Goal: Transaction & Acquisition: Purchase product/service

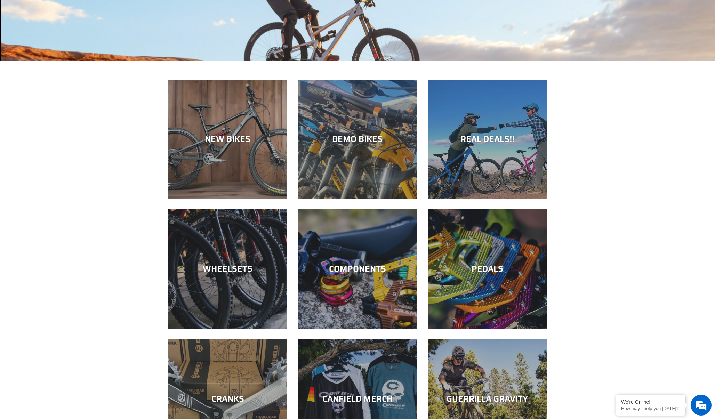
scroll to position [155, 0]
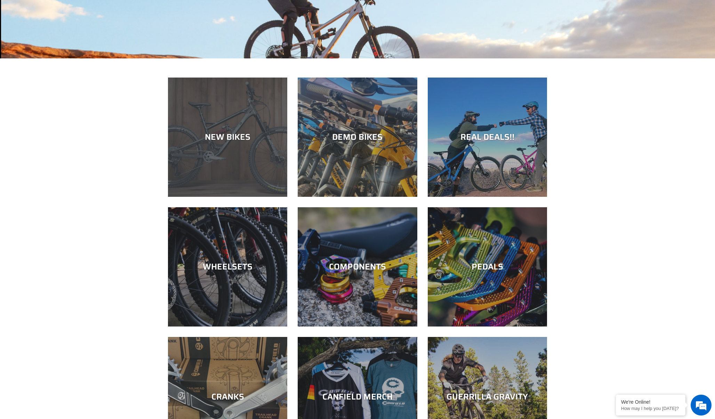
click at [241, 142] on div "NEW BIKES" at bounding box center [227, 137] width 119 height 10
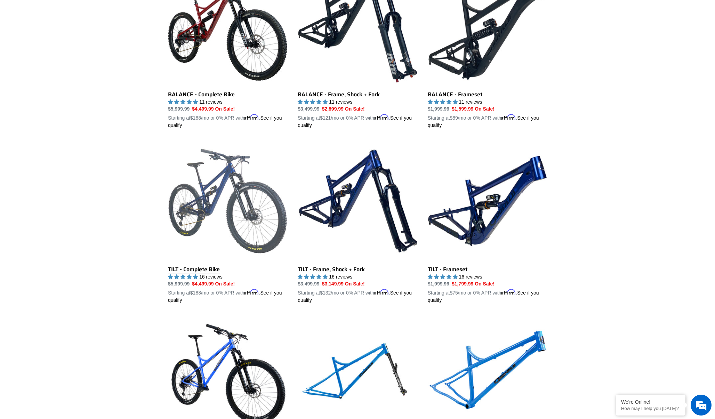
click at [225, 186] on link "TILT - Complete Bike" at bounding box center [227, 222] width 119 height 163
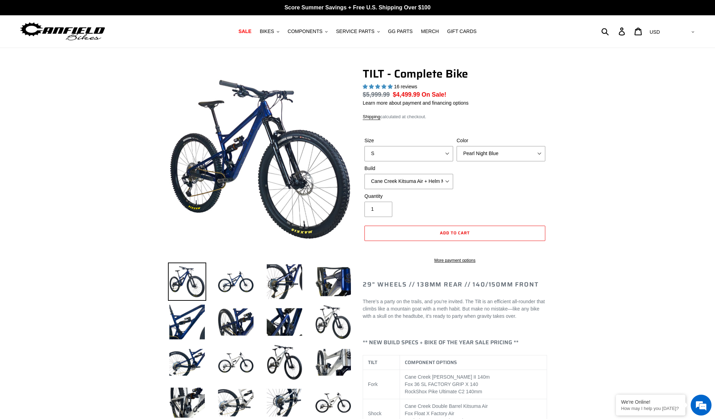
select select "highest-rating"
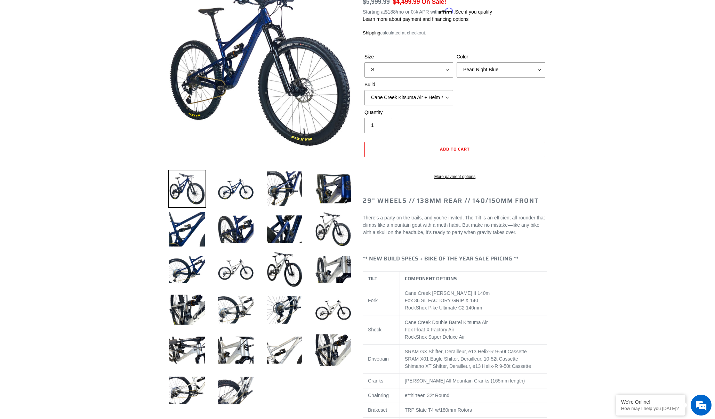
scroll to position [95, 0]
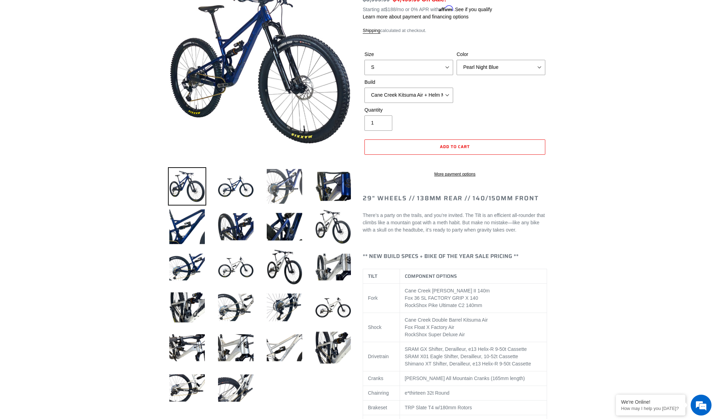
click at [288, 185] on img at bounding box center [284, 186] width 38 height 38
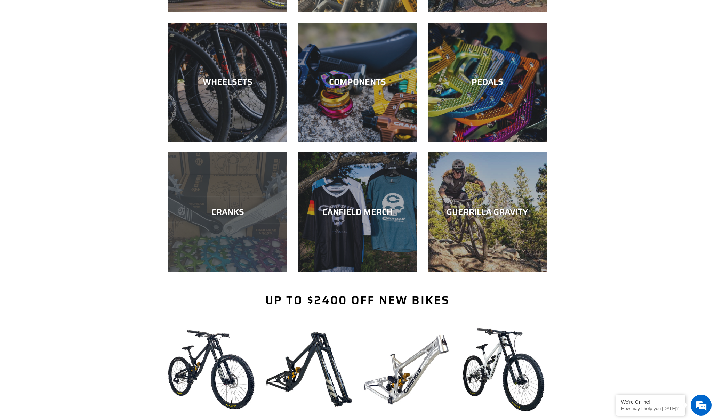
scroll to position [340, 0]
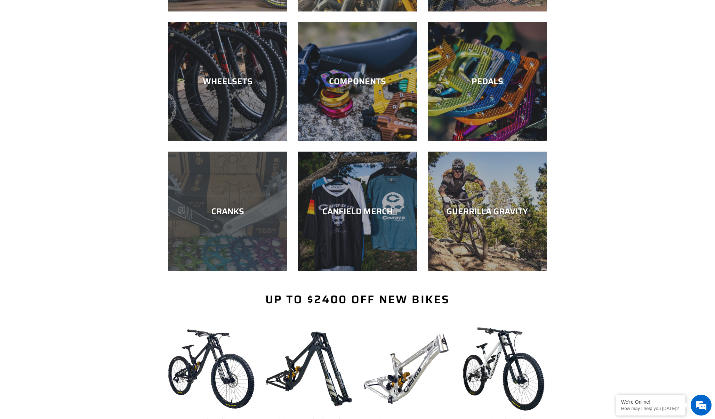
click at [239, 210] on div "CRANKS" at bounding box center [227, 211] width 119 height 10
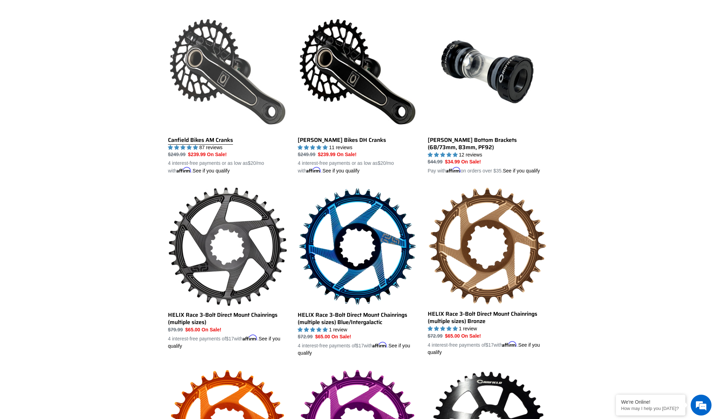
scroll to position [186, 0]
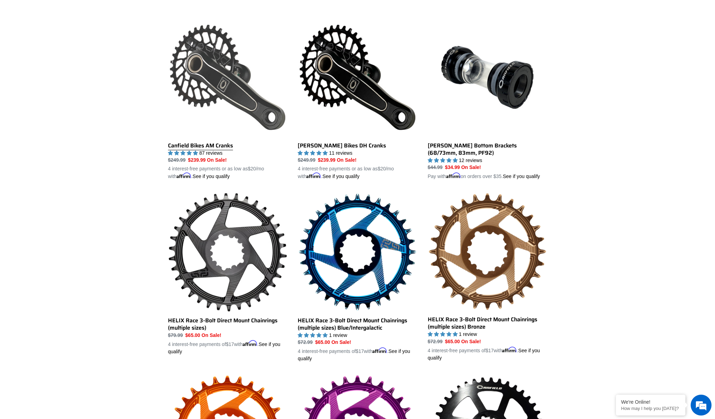
click at [211, 101] on link "Canfield Bikes AM Cranks" at bounding box center [227, 99] width 119 height 163
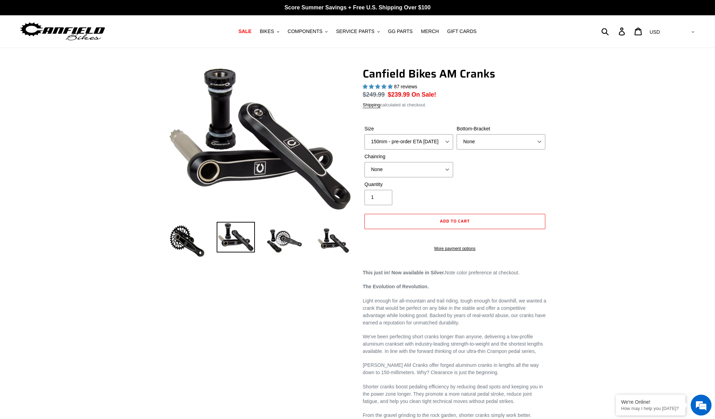
select select "highest-rating"
